Goal: Find specific page/section: Find specific page/section

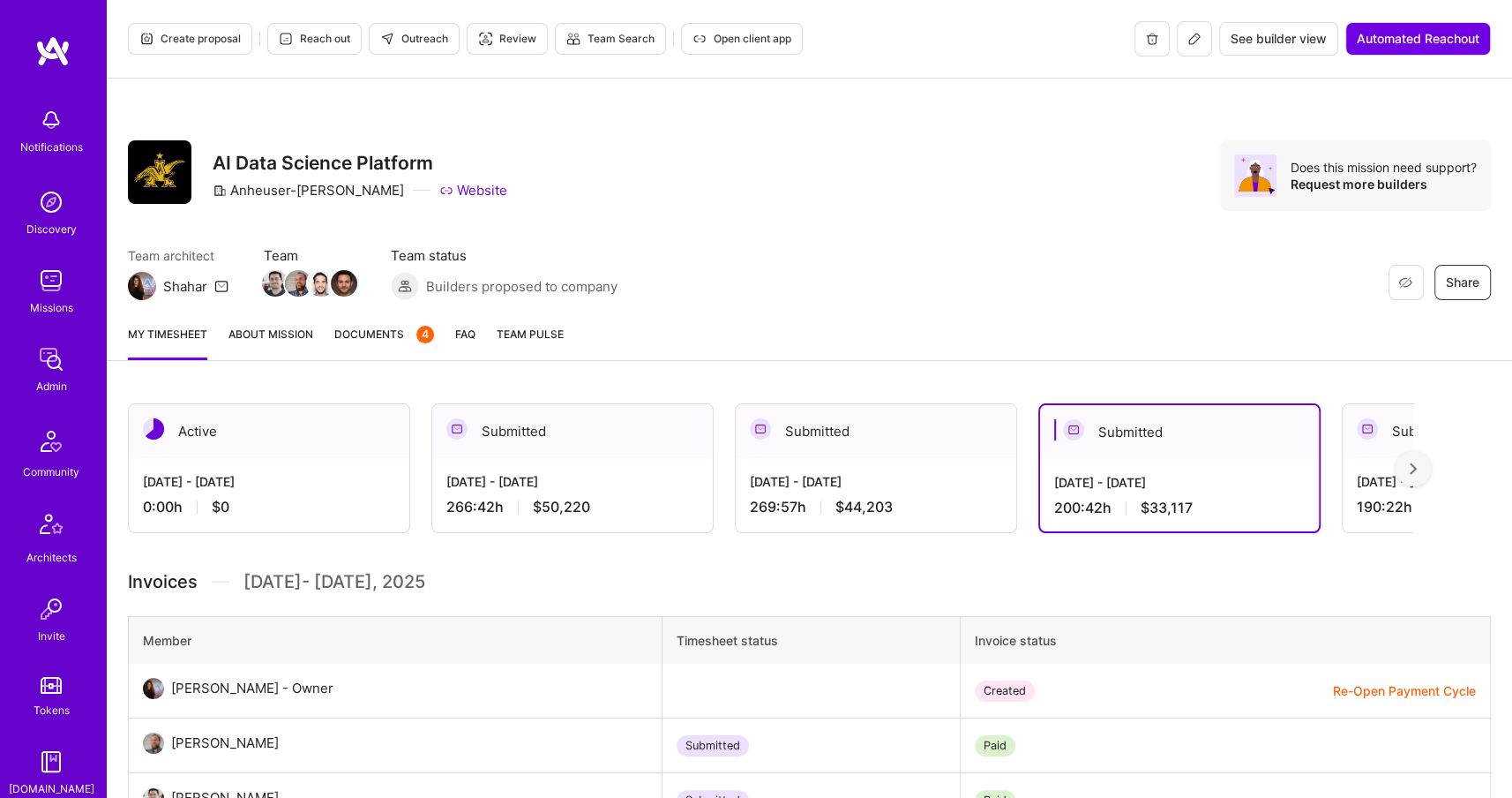
click at [55, 361] on img at bounding box center [51, 359] width 36 height 36
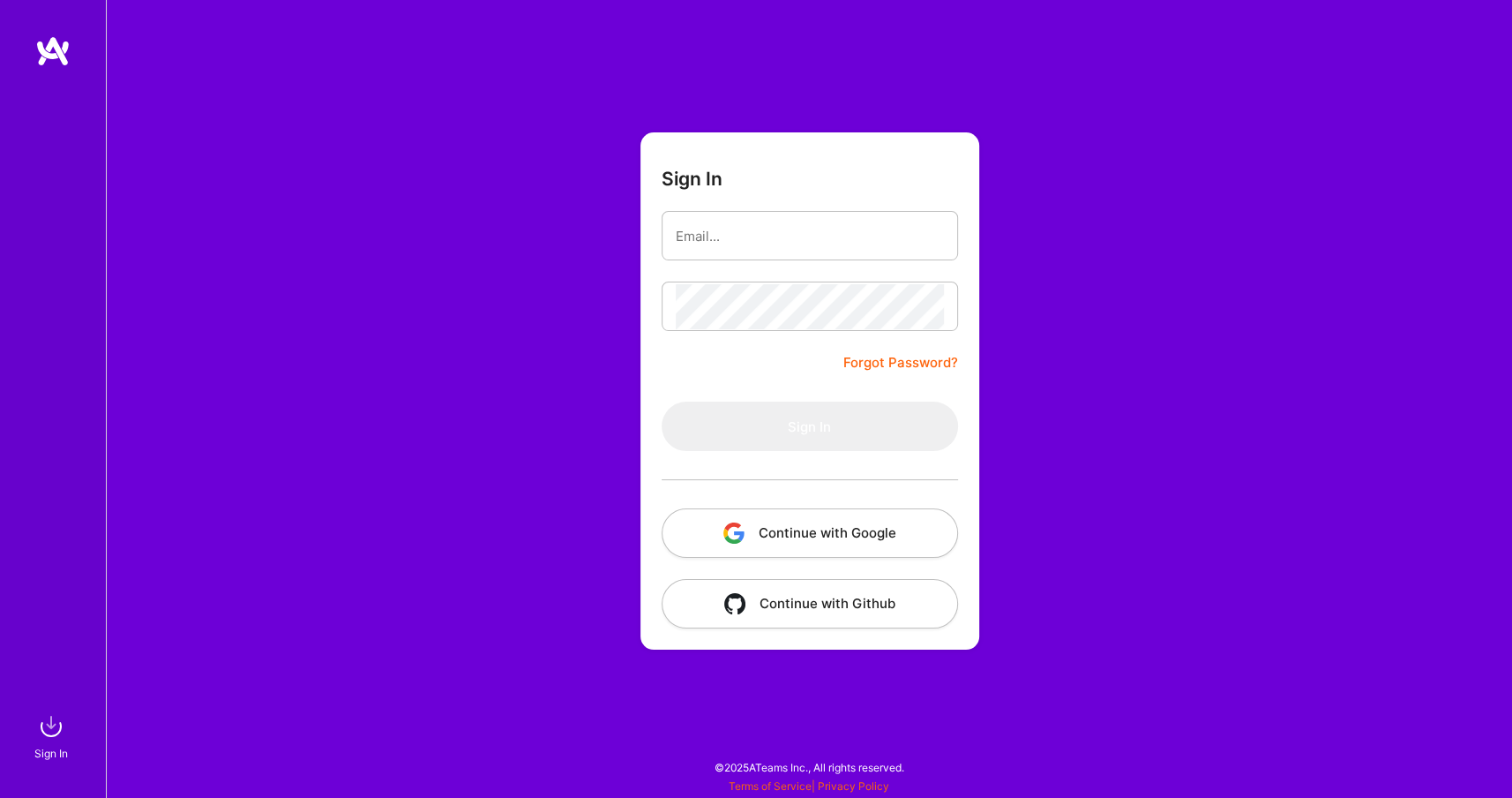
click at [791, 547] on button "Continue with Google" at bounding box center [809, 533] width 296 height 50
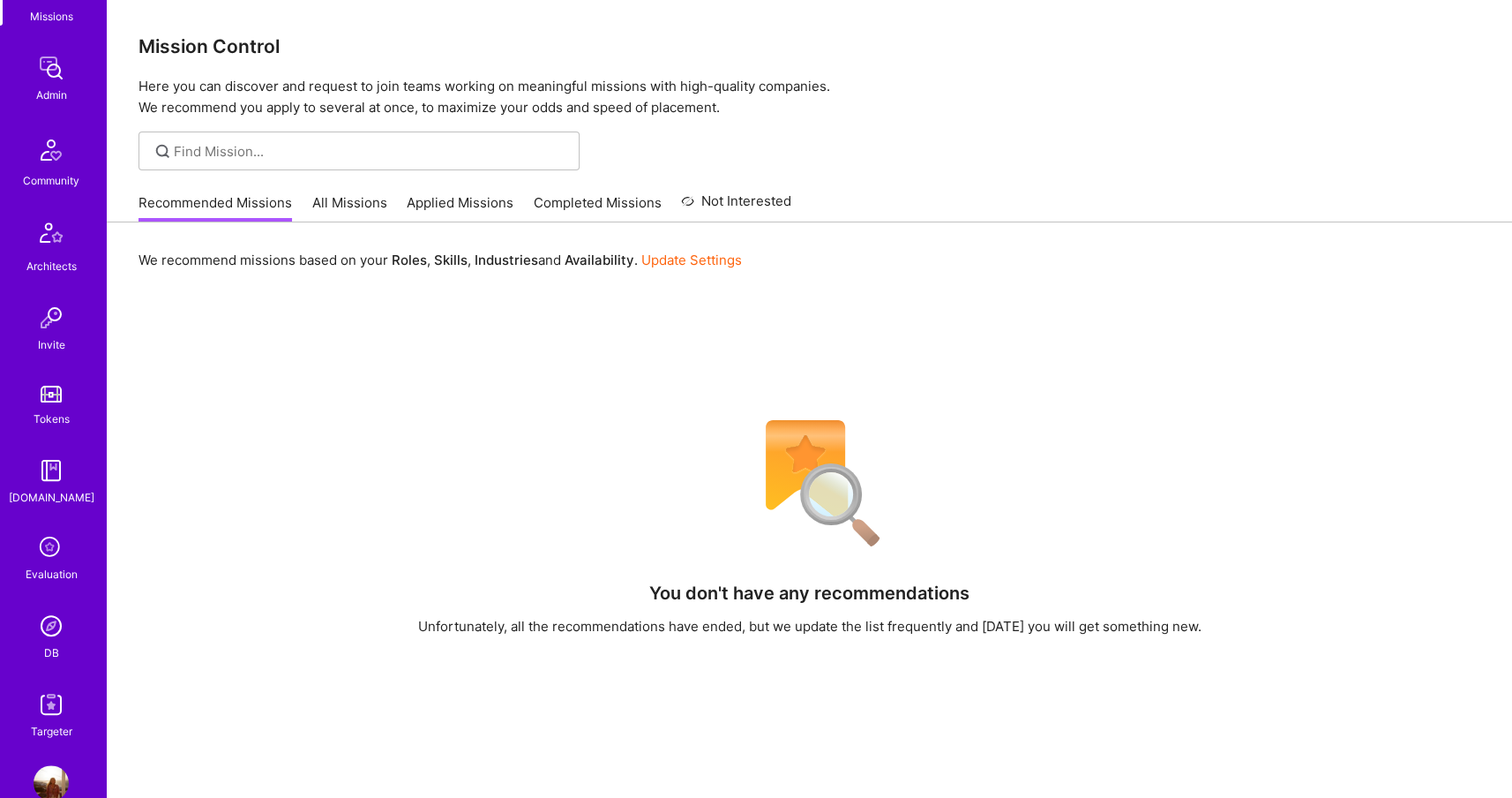
scroll to position [305, 0]
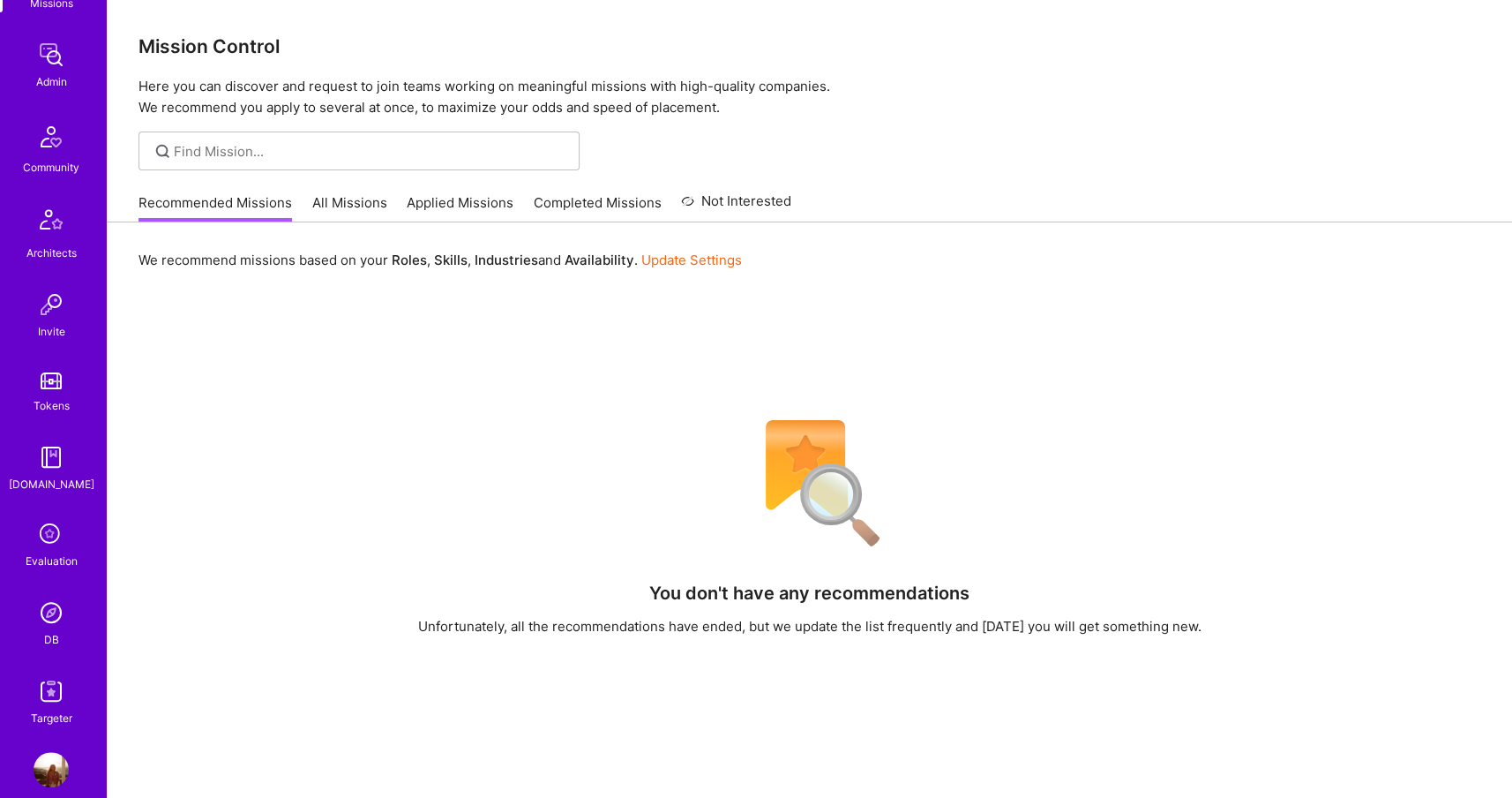
click at [52, 618] on img at bounding box center [51, 612] width 36 height 36
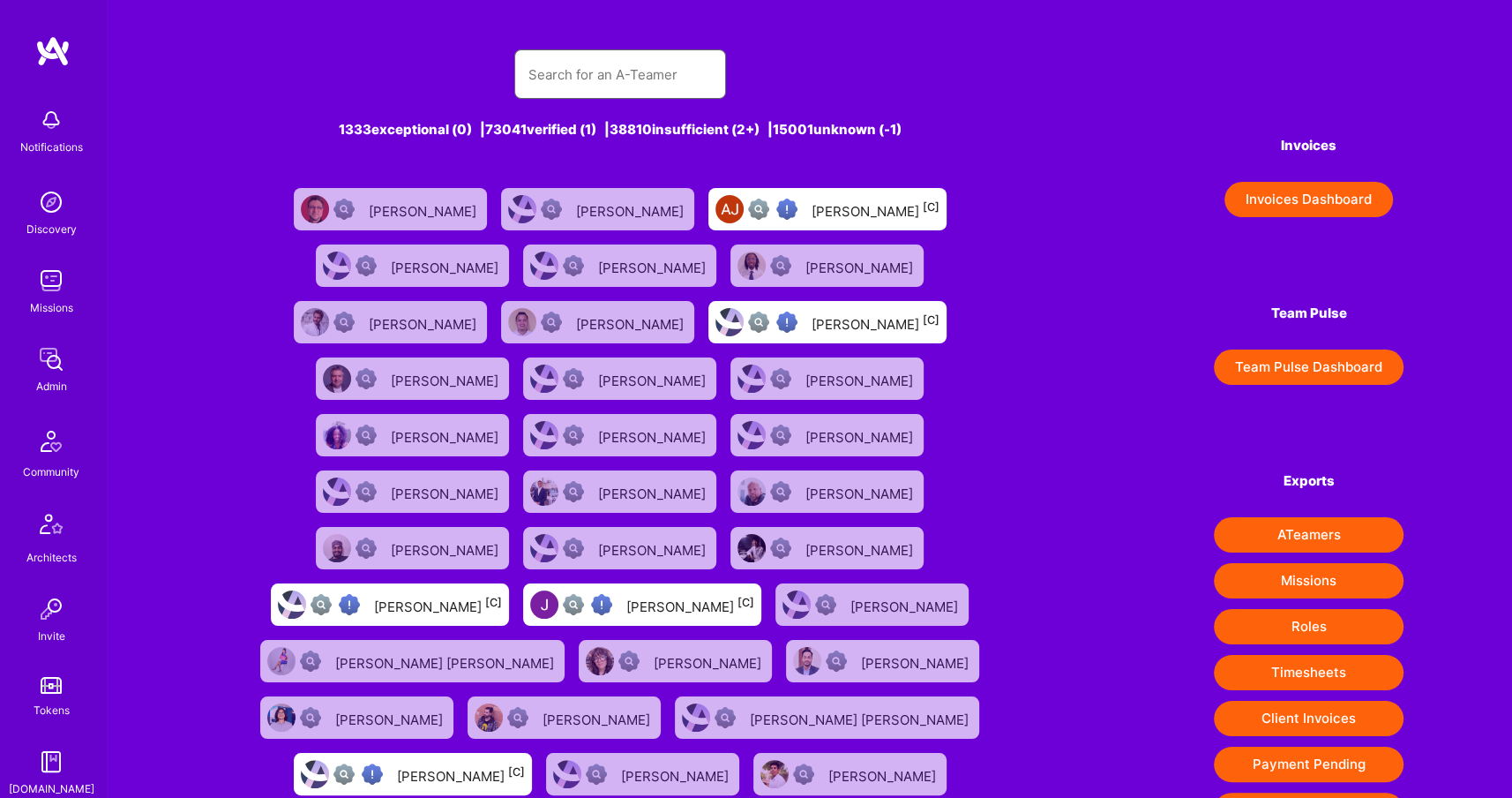
click at [631, 83] on input "text" at bounding box center [620, 75] width 183 height 45
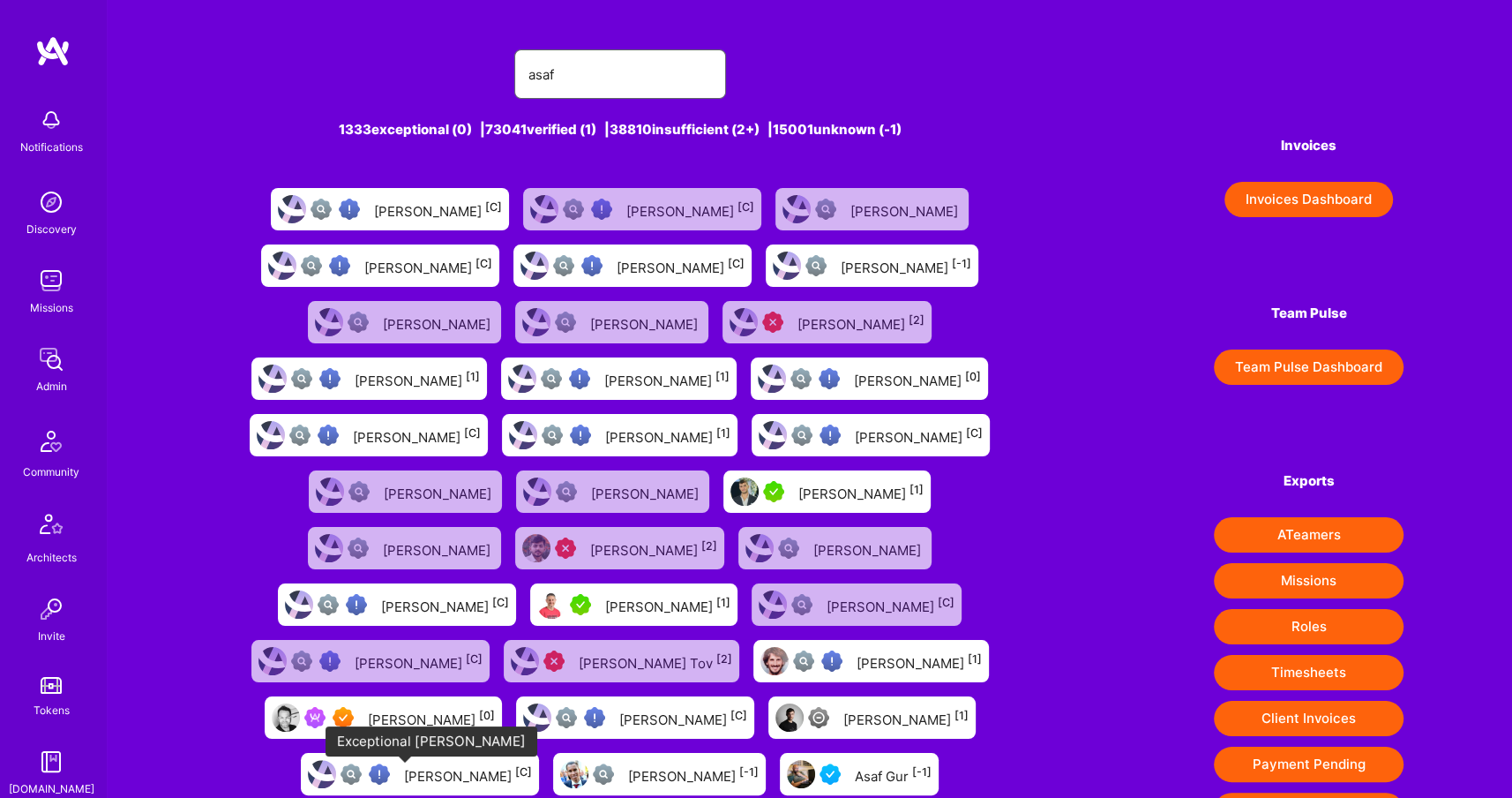
type input "asaf"
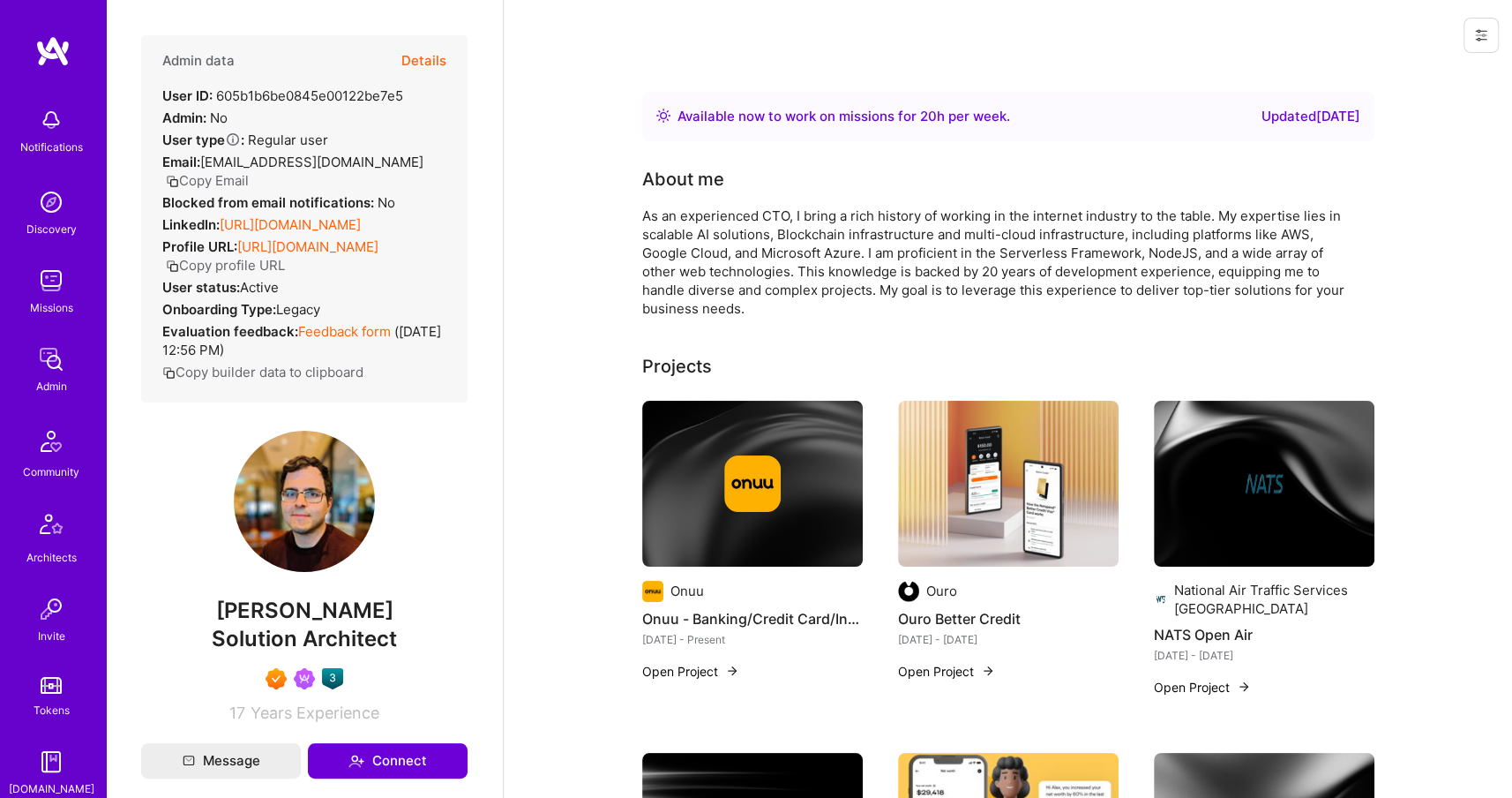
click at [299, 216] on link "https://linkedin.com/in/asafzamir" at bounding box center [290, 224] width 141 height 17
